Goal: Task Accomplishment & Management: Use online tool/utility

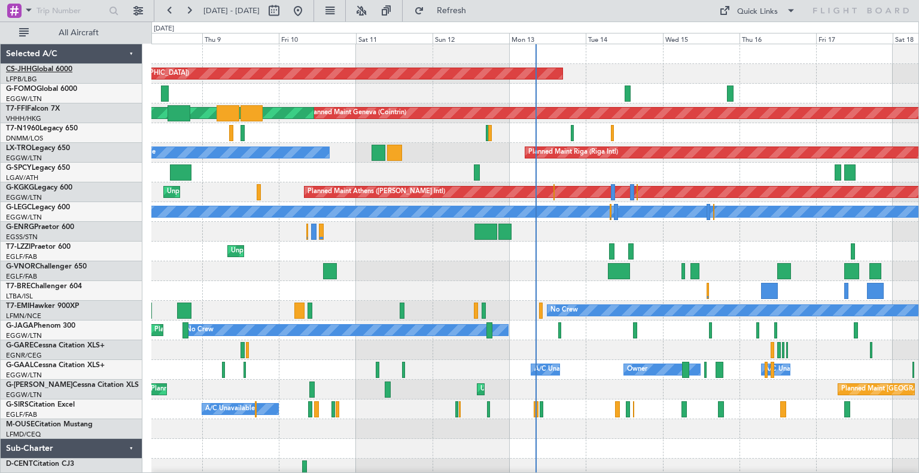
click at [65, 66] on link "CS-JHH Global 6000" at bounding box center [39, 69] width 66 height 7
click at [308, 7] on button at bounding box center [297, 10] width 19 height 19
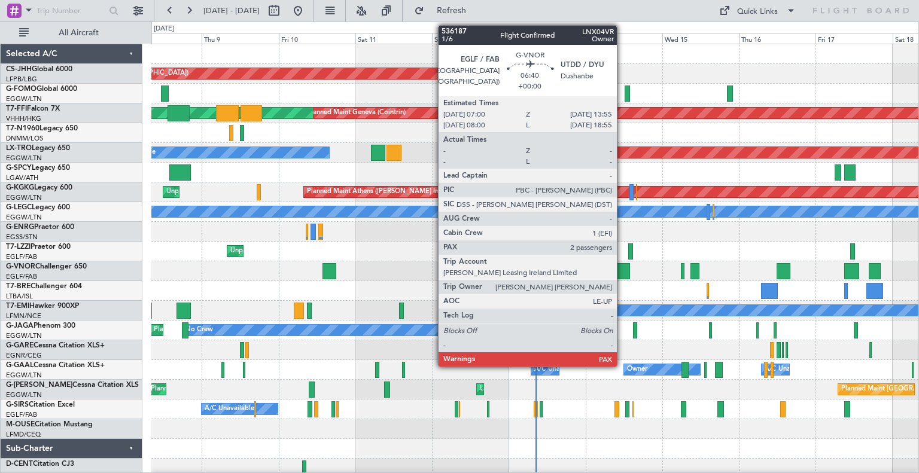
click at [622, 273] on div at bounding box center [618, 271] width 22 height 16
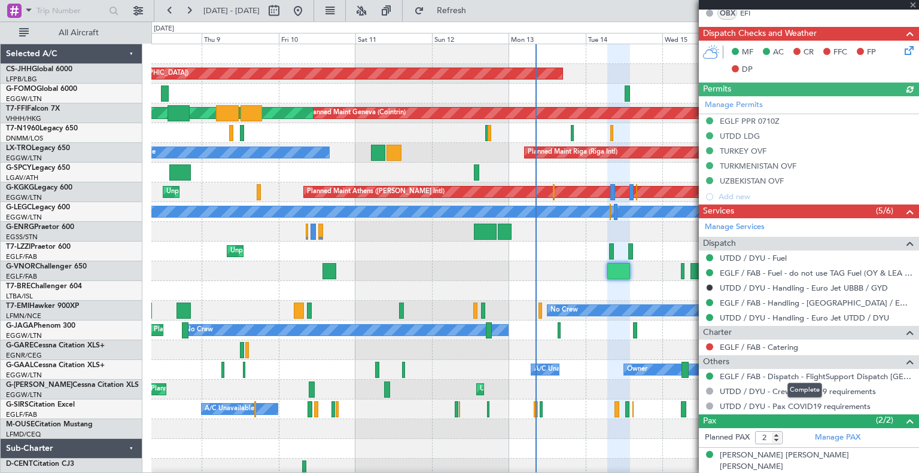
scroll to position [314, 0]
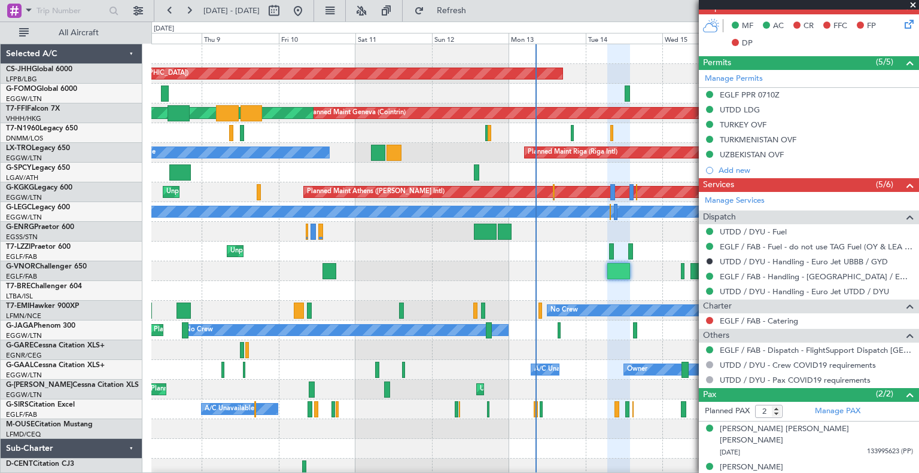
click at [914, 3] on span at bounding box center [913, 5] width 12 height 11
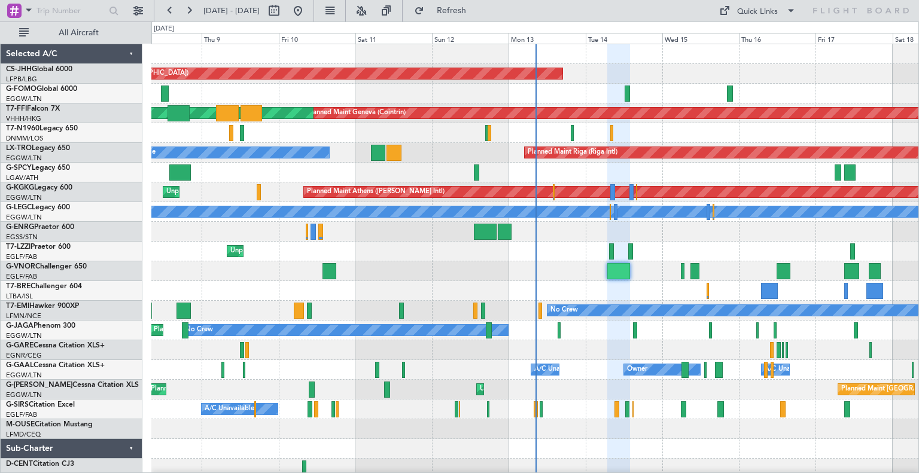
type input "0"
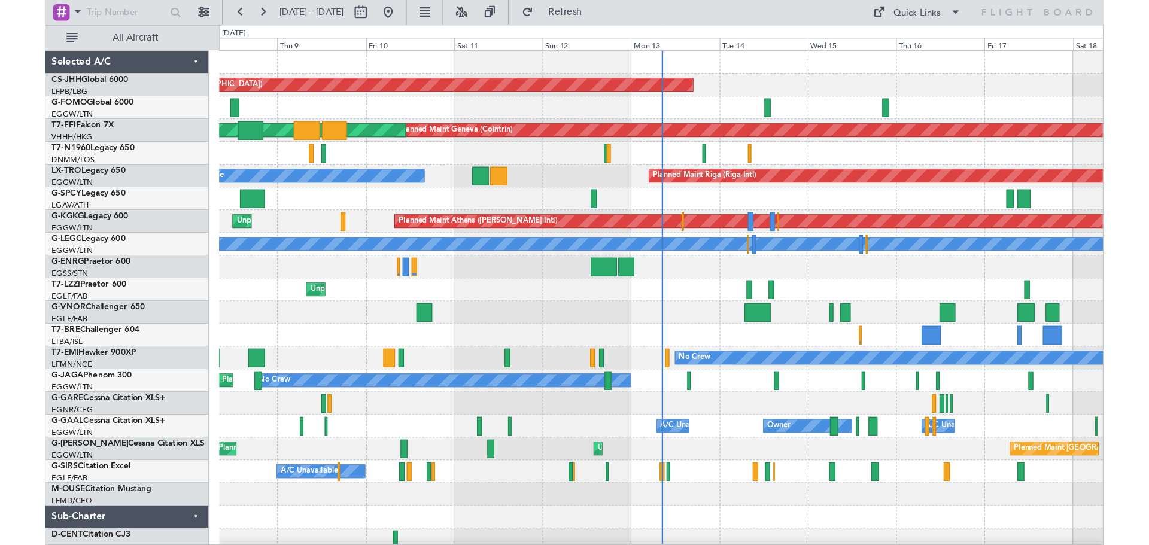
scroll to position [0, 0]
